Goal: Find specific page/section: Find specific page/section

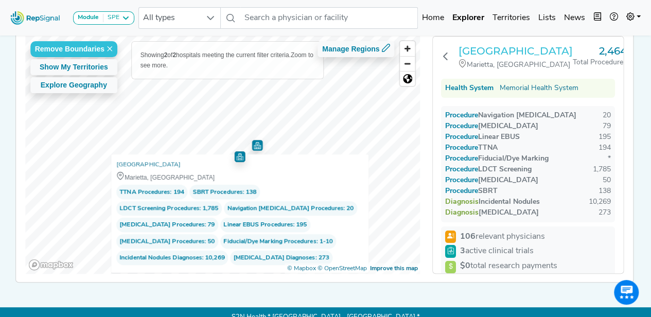
click at [480, 57] on h3 "[GEOGRAPHIC_DATA]" at bounding box center [515, 51] width 114 height 12
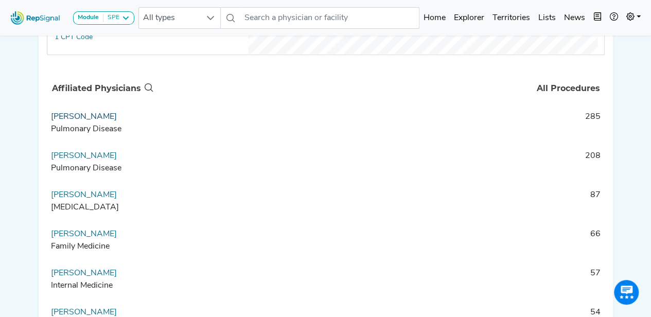
click at [78, 121] on link "[PERSON_NAME]" at bounding box center [84, 117] width 66 height 8
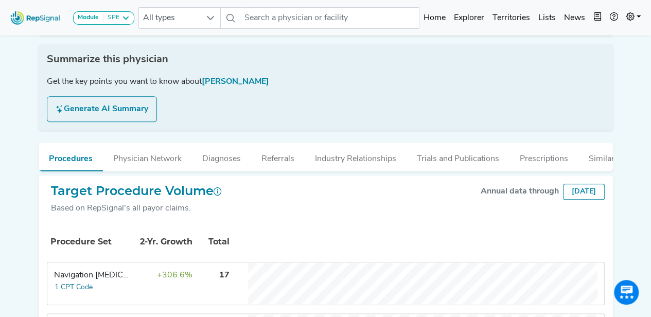
scroll to position [147, 0]
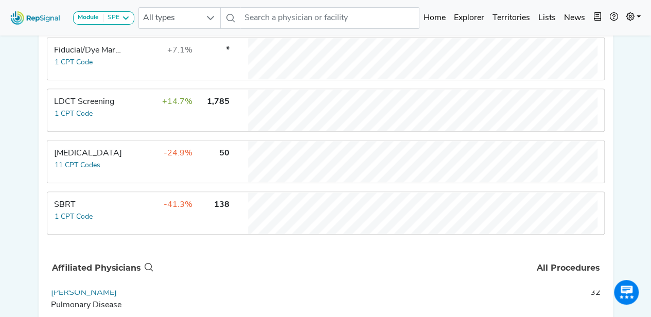
scroll to position [463, 0]
